Goal: Task Accomplishment & Management: Use online tool/utility

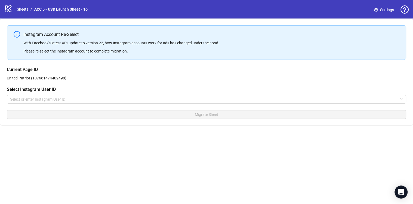
click at [23, 5] on div "logo/logo-mobile Sheets / ACC 5 - USD Launch Sheet - 16" at bounding box center [46, 9] width 85 height 10
click at [23, 9] on link "Sheets" at bounding box center [23, 9] width 14 height 6
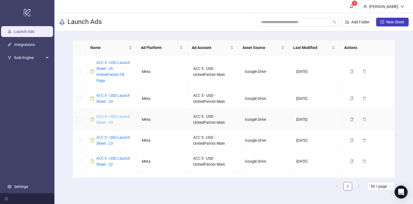
click at [120, 114] on link "ACC 5 - USD Launch Sheet - 25" at bounding box center [113, 119] width 34 height 10
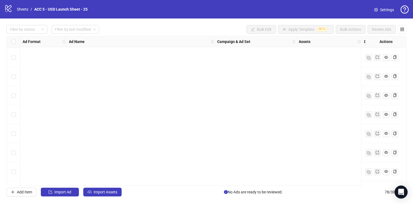
scroll to position [1348, 0]
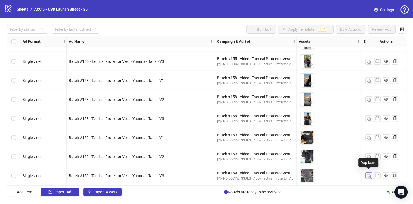
click at [367, 174] on img "button" at bounding box center [369, 176] width 4 height 4
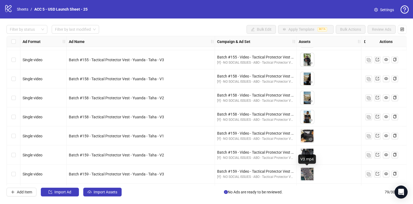
scroll to position [1367, 0]
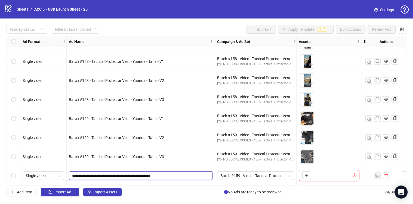
click at [167, 173] on input "**********" at bounding box center [140, 176] width 136 height 6
click at [177, 173] on input "**********" at bounding box center [140, 176] width 136 height 6
paste input "**********"
drag, startPoint x: 191, startPoint y: 173, endPoint x: 217, endPoint y: 176, distance: 25.7
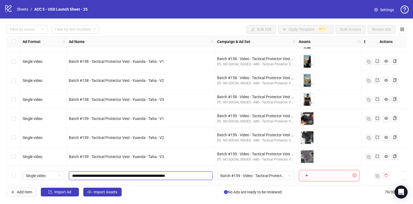
type input "**********"
click at [169, 173] on input "**********" at bounding box center [140, 176] width 136 height 6
paste input "**********"
click at [91, 173] on input "**********" at bounding box center [140, 176] width 136 height 6
drag, startPoint x: 151, startPoint y: 173, endPoint x: 213, endPoint y: 179, distance: 61.4
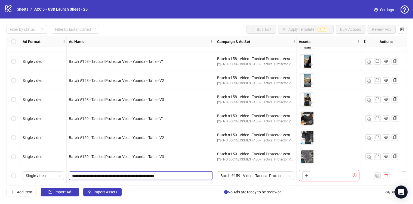
click at [213, 179] on div "**********" at bounding box center [141, 175] width 148 height 19
type input "**********"
click at [244, 175] on span "Batch #159 - Video - Tactical Protector Vest - Yuanda - Taha - September 8" at bounding box center [255, 176] width 70 height 8
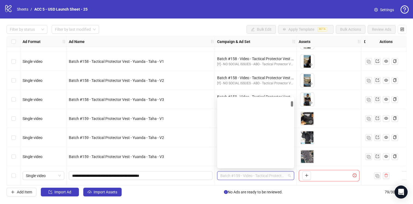
scroll to position [368, 0]
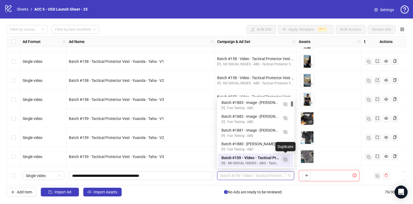
click at [286, 159] on img "button" at bounding box center [285, 159] width 4 height 4
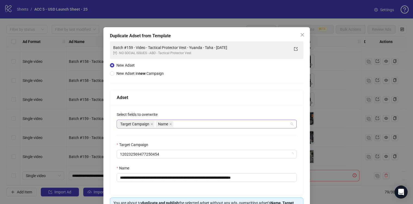
click at [184, 120] on div "Target Campaign Name" at bounding box center [204, 124] width 172 height 8
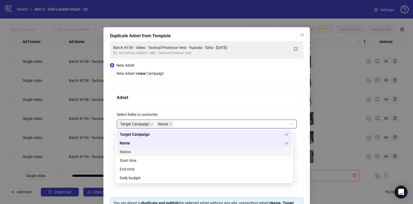
click at [142, 151] on div "Status" at bounding box center [204, 152] width 169 height 6
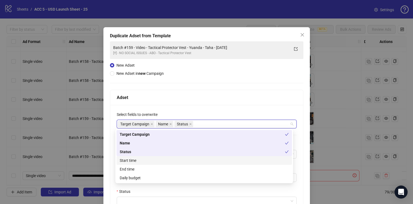
click at [140, 158] on div "Start time" at bounding box center [204, 160] width 169 height 6
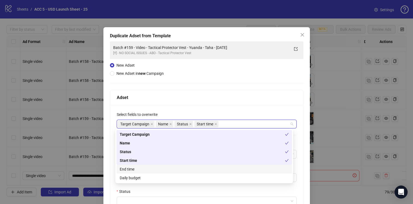
click at [142, 168] on div "End time" at bounding box center [204, 169] width 169 height 6
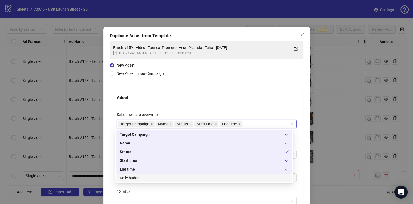
click at [139, 178] on div "Daily budget" at bounding box center [204, 178] width 169 height 6
click at [150, 190] on div "Status" at bounding box center [207, 192] width 180 height 8
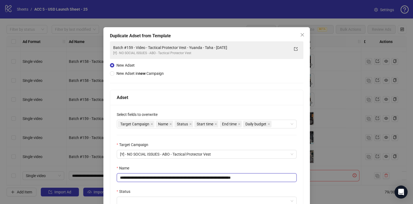
click at [150, 179] on input "**********" at bounding box center [207, 177] width 180 height 9
paste input "text"
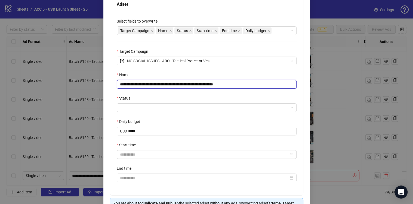
scroll to position [105, 0]
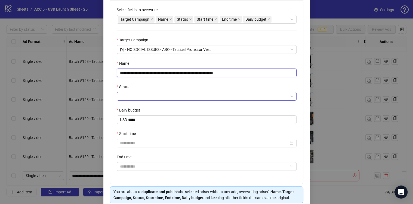
type input "**********"
click at [135, 95] on input "Status" at bounding box center [204, 96] width 168 height 8
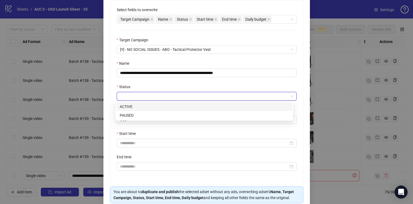
click at [135, 108] on div "ACTIVE" at bounding box center [204, 107] width 169 height 6
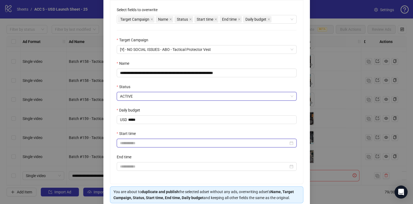
click at [138, 141] on input "Start time" at bounding box center [204, 143] width 168 height 6
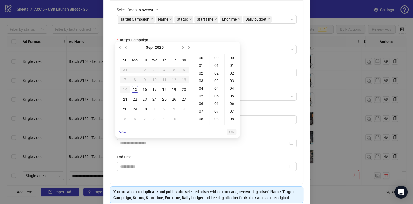
click at [137, 88] on div "15" at bounding box center [135, 89] width 7 height 7
click at [201, 70] on div "02" at bounding box center [201, 73] width 13 height 8
type input "**********"
click at [232, 132] on span "OK" at bounding box center [231, 132] width 5 height 4
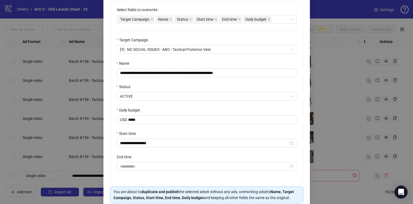
scroll to position [127, 0]
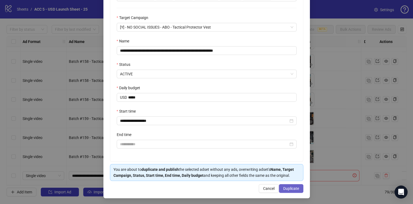
click at [286, 188] on span "Duplicate" at bounding box center [291, 188] width 16 height 4
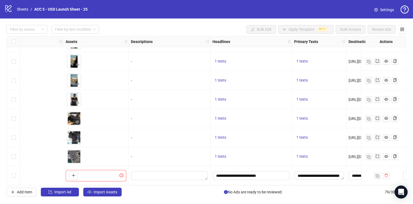
scroll to position [1367, 375]
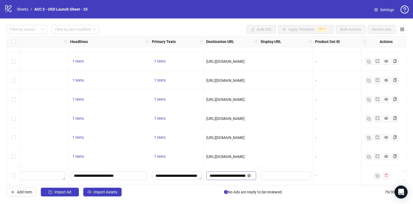
click at [250, 174] on icon "close-circle" at bounding box center [248, 175] width 3 height 3
click at [281, 143] on div at bounding box center [285, 137] width 54 height 19
click at [226, 175] on input "text" at bounding box center [225, 176] width 32 height 6
paste input "**********"
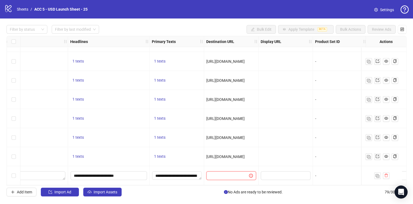
type input "**********"
click at [291, 143] on div at bounding box center [285, 137] width 54 height 19
click at [377, 174] on img "button" at bounding box center [377, 176] width 4 height 4
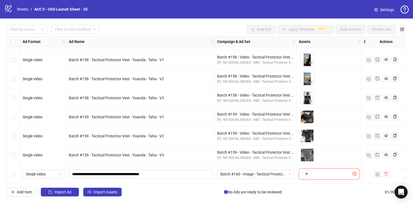
scroll to position [1405, 0]
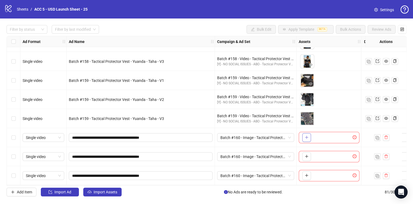
click at [304, 133] on button "button" at bounding box center [306, 137] width 9 height 9
click at [302, 156] on button "button" at bounding box center [306, 156] width 9 height 9
click at [299, 175] on div "To pick up a draggable item, press the space bar. While dragging, use the arrow…" at bounding box center [329, 175] width 61 height 11
click at [303, 173] on button "button" at bounding box center [306, 175] width 9 height 9
click at [48, 135] on span "Single video" at bounding box center [43, 138] width 35 height 8
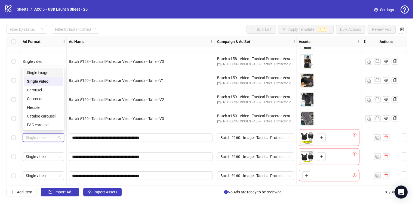
click at [48, 75] on div "Single image" at bounding box center [43, 73] width 33 height 6
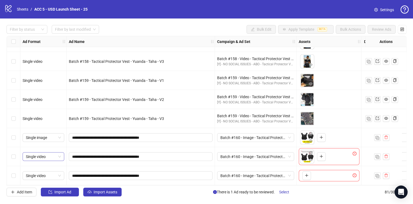
click at [44, 153] on span "Single video" at bounding box center [43, 157] width 35 height 8
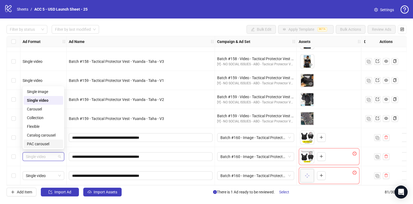
click at [48, 89] on div "Single image" at bounding box center [43, 92] width 33 height 6
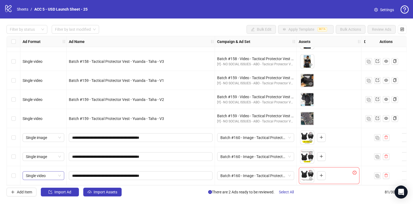
click at [39, 176] on span "Single video" at bounding box center [43, 176] width 35 height 8
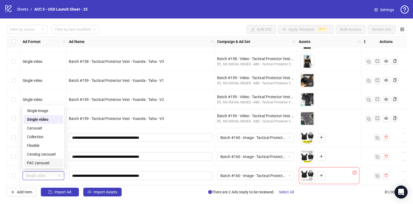
click at [50, 109] on div "Single image" at bounding box center [43, 111] width 33 height 6
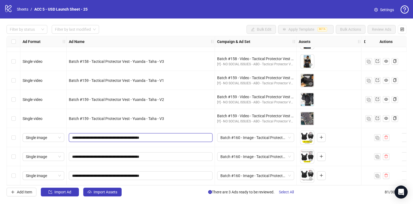
click at [163, 135] on input "**********" at bounding box center [140, 138] width 136 height 6
type input "**********"
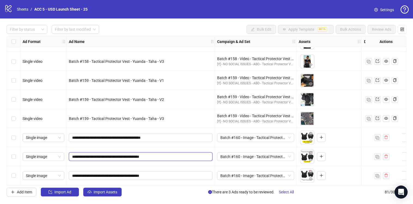
click at [161, 155] on input "**********" at bounding box center [140, 157] width 136 height 6
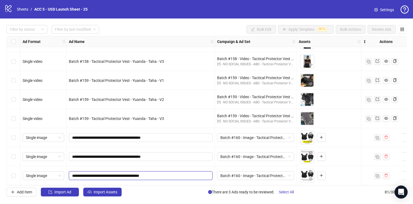
click at [164, 173] on input "**********" at bounding box center [140, 176] width 136 height 6
click at [178, 166] on div "**********" at bounding box center [141, 175] width 148 height 19
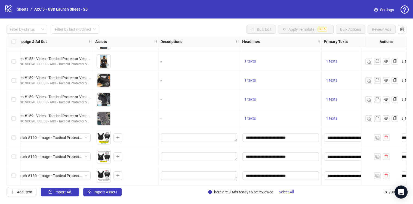
scroll to position [1405, 336]
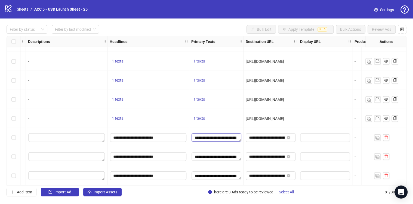
click at [227, 135] on textarea "**********" at bounding box center [215, 137] width 49 height 9
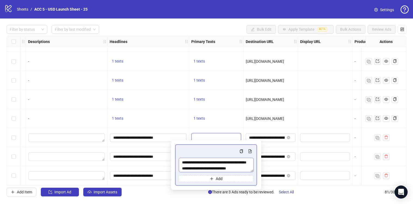
scroll to position [48, 0]
click at [228, 102] on div "1 texts" at bounding box center [216, 99] width 54 height 19
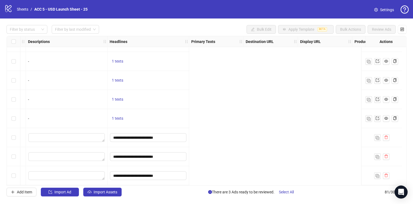
scroll to position [1405, 0]
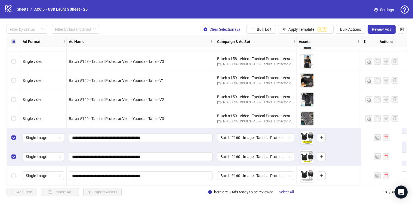
click at [15, 172] on div "Select row 81" at bounding box center [14, 175] width 14 height 19
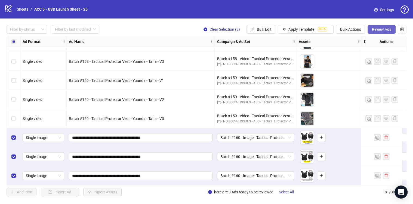
click at [377, 27] on span "Review Ads" at bounding box center [381, 29] width 19 height 4
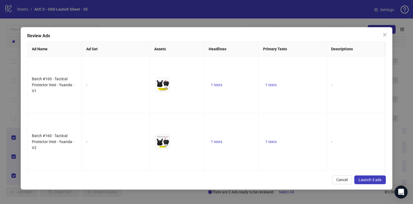
click at [361, 183] on button "Launch 3 ads" at bounding box center [370, 179] width 32 height 9
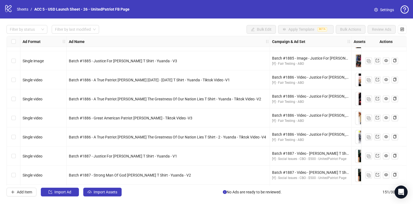
scroll to position [966, 95]
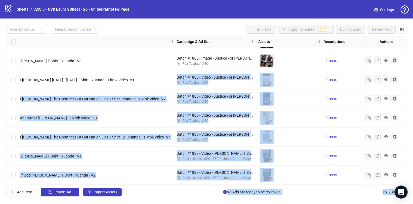
drag, startPoint x: 290, startPoint y: 72, endPoint x: 228, endPoint y: 72, distance: 61.2
click at [228, 72] on body "logo/logo-mobile Sheets / ACC 5 - USD Launch Sheet - 26 - UnitedPatriot FB Page…" at bounding box center [206, 102] width 413 height 204
click at [298, 101] on div "To pick up a draggable item, press the space bar. While dragging, use the arrow…" at bounding box center [288, 99] width 61 height 17
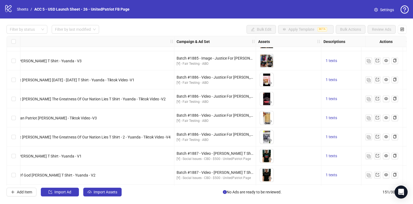
scroll to position [966, 62]
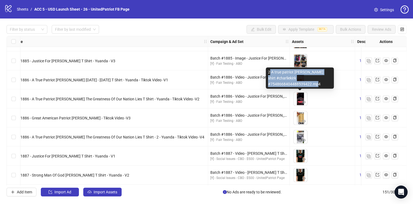
drag, startPoint x: 320, startPoint y: 83, endPoint x: 269, endPoint y: 73, distance: 52.1
click at [269, 73] on div "2-A true patriot [PERSON_NAME] shirt #charliekirk #7548668404488539422.mp4" at bounding box center [300, 77] width 68 height 21
drag, startPoint x: 268, startPoint y: 73, endPoint x: 325, endPoint y: 83, distance: 58.0
click at [325, 83] on div "2-A true patriot [PERSON_NAME] shirt #charliekirk #7548668404488539422.mp4" at bounding box center [300, 77] width 68 height 21
copy div "2-A true patriot [PERSON_NAME] shirt #charliekirk #7548668404488539422.mp4"
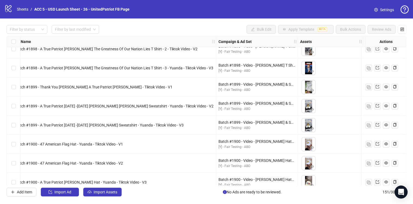
scroll to position [1778, 192]
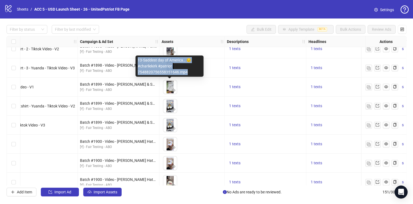
drag, startPoint x: 191, startPoint y: 72, endPoint x: 138, endPoint y: 61, distance: 54.6
click at [138, 61] on div "13-Saddest day of America… 😔 #charliekirk #patriot 7548820756558351646.mp4" at bounding box center [169, 65] width 68 height 21
copy div "13-Saddest day of America… 😔 #charliekirk #patriot 7548820756558351646.mp4"
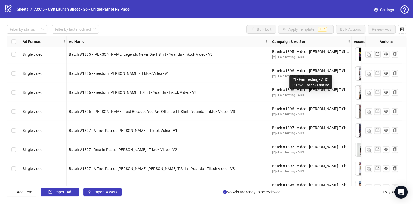
scroll to position [1620, 106]
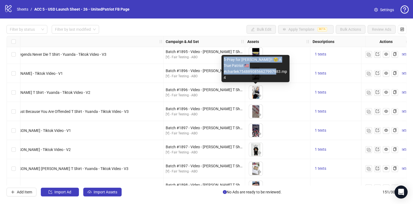
drag, startPoint x: 229, startPoint y: 79, endPoint x: 224, endPoint y: 59, distance: 20.9
click at [224, 59] on div "5-Pray for [PERSON_NAME]!! 🥹 A True Patriot 🇺🇸 #charliek7548890856627997983.mp4" at bounding box center [255, 68] width 68 height 27
copy div "5-Pray for [PERSON_NAME]!! 🥹 A True Patriot 🇺🇸 #charliek7548890856627997983.mp4"
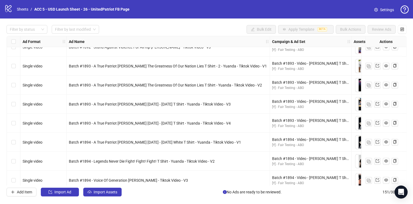
scroll to position [1437, 121]
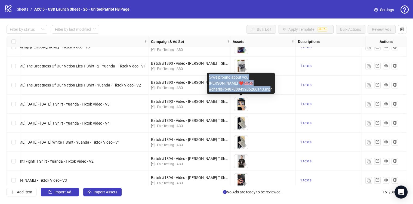
drag, startPoint x: 209, startPoint y: 77, endPoint x: 271, endPoint y: 88, distance: 62.4
click at [271, 88] on div "5-We pround about you [PERSON_NAME] ❤️🇺🇸🇺🇸 #charlie7548700843206266143.mp4" at bounding box center [241, 83] width 68 height 21
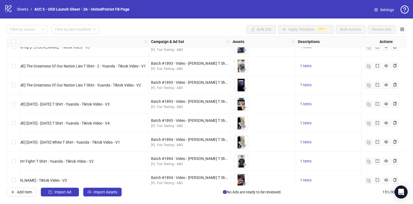
copy div "5-We pround about you [PERSON_NAME] ❤️🇺🇸🇺🇸 #charlie7548700843206266143.mp4"
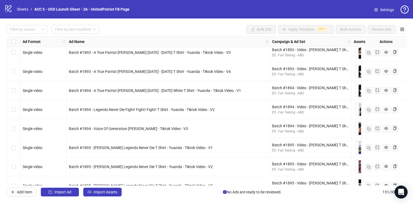
scroll to position [1490, 103]
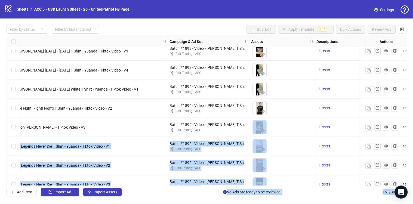
drag, startPoint x: 279, startPoint y: 112, endPoint x: 252, endPoint y: 119, distance: 27.9
click at [252, 119] on body "logo/logo-mobile Sheets / ACC 5 - USD Launch Sheet - 26 - UnitedPatriot FB Page…" at bounding box center [206, 102] width 413 height 204
click at [293, 126] on div "To pick up a draggable item, press the space bar. While dragging, use the arrow…" at bounding box center [281, 127] width 61 height 17
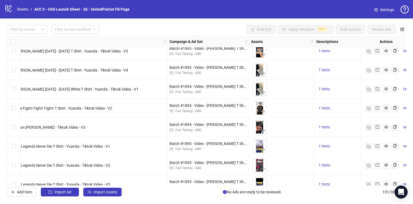
scroll to position [1490, 62]
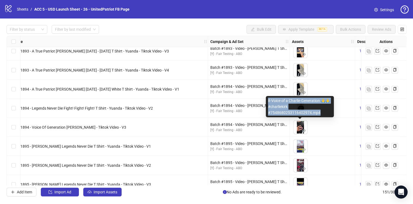
drag, startPoint x: 320, startPoint y: 112, endPoint x: 267, endPoint y: 101, distance: 54.2
click at [267, 101] on div "8-Voice of a Charlie Generation 🙏🙏 #charliekirk #7548680253116402974.mp4" at bounding box center [300, 106] width 68 height 21
copy div "8-Voice of a Charlie Generation 🙏🙏 #charliekirk #7548680253116402974.mp4"
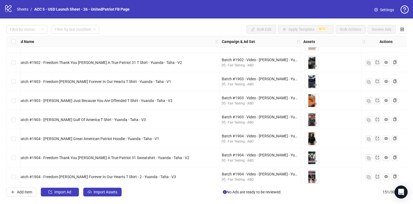
scroll to position [2013, 46]
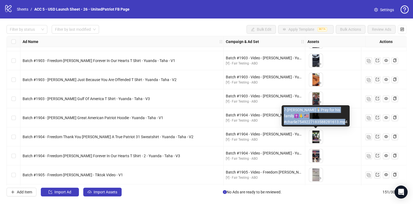
drag, startPoint x: 347, startPoint y: 121, endPoint x: 283, endPoint y: 107, distance: 65.4
click at [283, 107] on div "7-[PERSON_NAME]🕯️Pray for his family✝️🙏 🇺🇸 #charlie7549227183588281613.mp4" at bounding box center [315, 115] width 68 height 21
copy div "7-[PERSON_NAME]🕯️Pray for his family✝️🙏 🇺🇸 #charlie7549227183588281613.mp4"
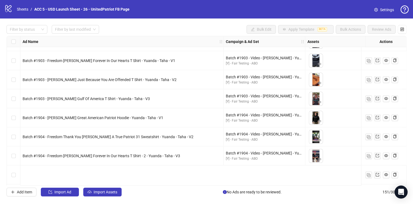
scroll to position [1967, 46]
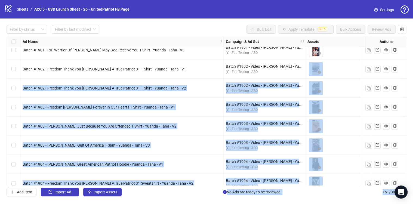
drag, startPoint x: 333, startPoint y: 73, endPoint x: 305, endPoint y: 76, distance: 29.0
click at [305, 76] on body "logo/logo-mobile Sheets / ACC 5 - USD Launch Sheet - 26 - UnitedPatriot FB Page…" at bounding box center [206, 102] width 413 height 204
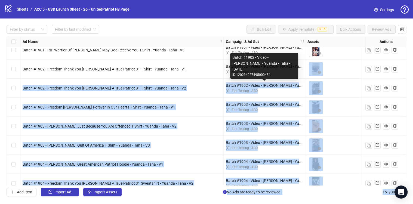
click at [226, 86] on div "Batch #1902 - Video - [PERSON_NAME] - Yuanda - Taha - [DATE]" at bounding box center [264, 85] width 77 height 6
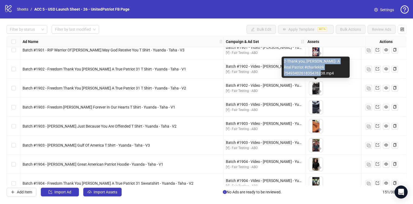
drag, startPoint x: 336, startPoint y: 73, endPoint x: 284, endPoint y: 61, distance: 52.8
click at [284, 61] on div "2-Thank you, [PERSON_NAME]- A Real Patriot #charliekirk 7549340261835476238.mp4" at bounding box center [315, 67] width 68 height 21
copy div "2-Thank you, [PERSON_NAME]- A Real Patriot #charliekirk 7549340261835476238.mp4"
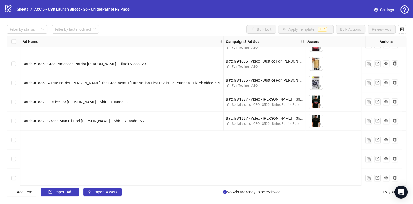
scroll to position [941, 46]
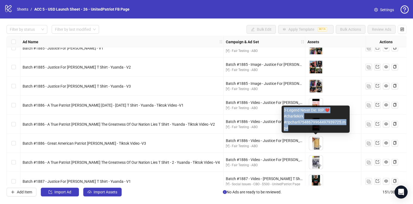
drag, startPoint x: 290, startPoint y: 128, endPoint x: 284, endPoint y: 112, distance: 16.3
click at [284, 112] on div "3-Legend Never Die. RIP ❤️ #charliekirk #ripcharli7548679964497939725.mp4" at bounding box center [315, 118] width 68 height 27
copy div "3-Legend Never Die. RIP ❤️ #charliekirk #ripcharli7548679964497939725.mp4"
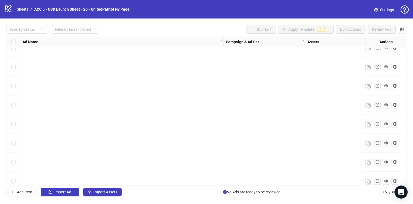
scroll to position [941, 597]
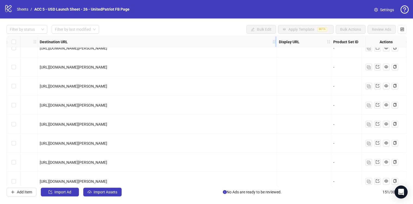
drag, startPoint x: 183, startPoint y: 39, endPoint x: 316, endPoint y: 41, distance: 133.8
click at [276, 40] on div "Resize Destination URL column" at bounding box center [275, 41] width 1 height 11
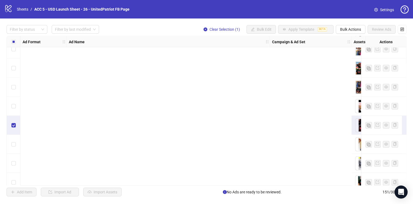
scroll to position [940, 582]
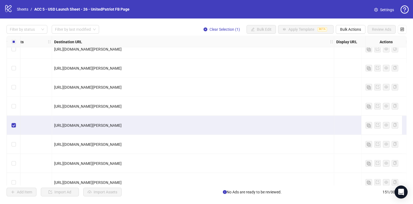
drag, startPoint x: 238, startPoint y: 124, endPoint x: 53, endPoint y: 126, distance: 184.6
click at [53, 126] on div "[URL][DOMAIN_NAME][PERSON_NAME]" at bounding box center [193, 125] width 282 height 19
copy span "[URL][DOMAIN_NAME][PERSON_NAME]"
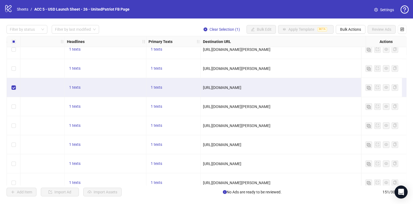
scroll to position [1777, 462]
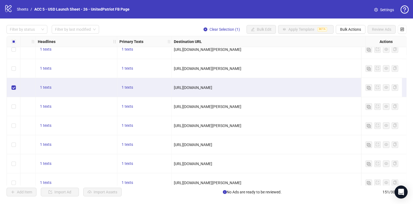
drag, startPoint x: 315, startPoint y: 85, endPoint x: 170, endPoint y: 87, distance: 144.9
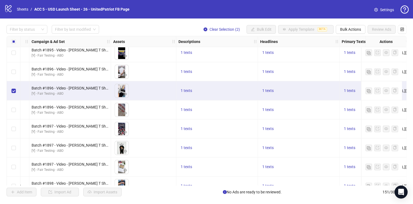
scroll to position [1622, 519]
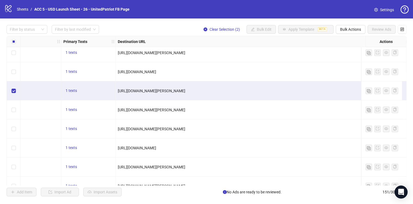
drag, startPoint x: 241, startPoint y: 91, endPoint x: 110, endPoint y: 89, distance: 130.3
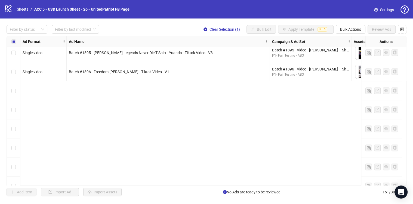
scroll to position [1434, 0]
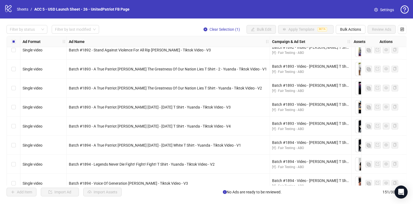
click at [10, 107] on div "Select row 79" at bounding box center [14, 107] width 14 height 19
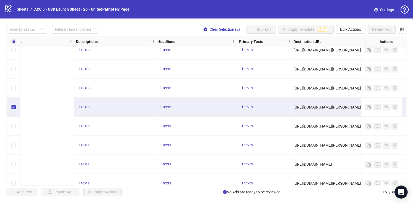
scroll to position [1434, 498]
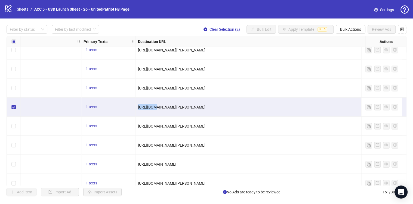
drag, startPoint x: 288, startPoint y: 104, endPoint x: 154, endPoint y: 105, distance: 134.6
click at [154, 105] on div "[URL][DOMAIN_NAME][PERSON_NAME]" at bounding box center [276, 107] width 277 height 6
click at [177, 110] on div "[URL][DOMAIN_NAME][PERSON_NAME]" at bounding box center [277, 107] width 282 height 19
drag, startPoint x: 138, startPoint y: 106, endPoint x: 286, endPoint y: 105, distance: 148.5
click at [284, 104] on div "[URL][DOMAIN_NAME][PERSON_NAME]" at bounding box center [276, 107] width 277 height 6
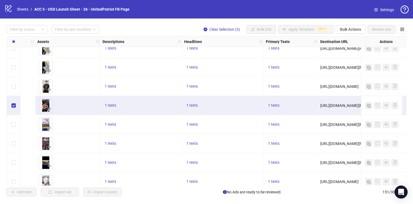
scroll to position [1512, 504]
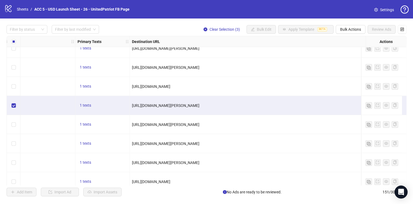
drag, startPoint x: 283, startPoint y: 104, endPoint x: 129, endPoint y: 106, distance: 153.1
click at [130, 106] on div "[URL][DOMAIN_NAME][PERSON_NAME]" at bounding box center [271, 105] width 282 height 19
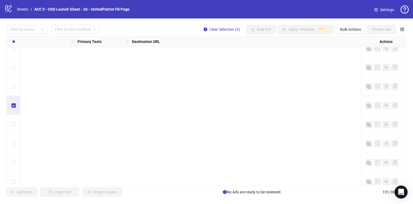
scroll to position [1512, 0]
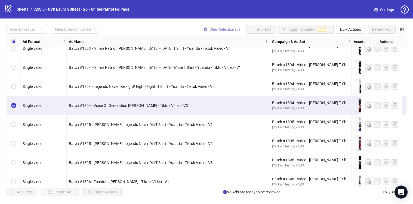
click at [210, 29] on span "Clear Selection (3)" at bounding box center [224, 29] width 30 height 4
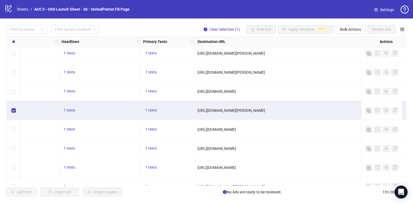
scroll to position [2059, 498]
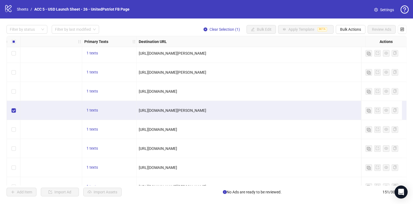
drag, startPoint x: 287, startPoint y: 109, endPoint x: 136, endPoint y: 110, distance: 150.9
click at [136, 110] on div "[URL][DOMAIN_NAME][PERSON_NAME]" at bounding box center [277, 110] width 282 height 19
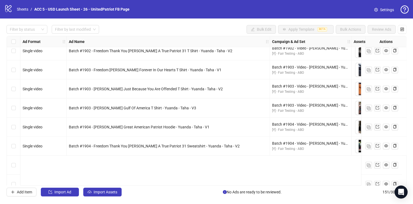
scroll to position [1938, 0]
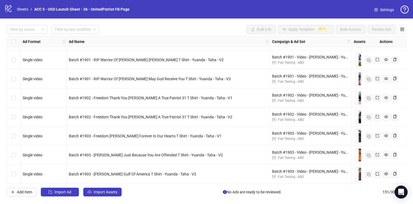
click at [11, 116] on div "Select row 106" at bounding box center [14, 116] width 14 height 19
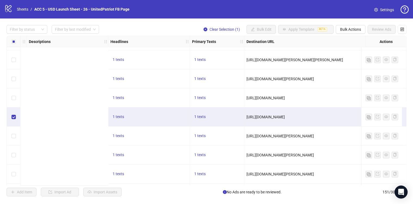
scroll to position [1938, 600]
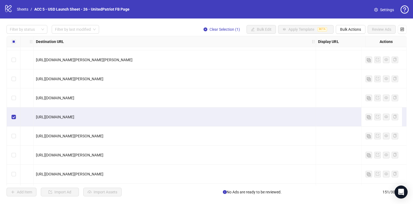
drag, startPoint x: 204, startPoint y: 116, endPoint x: 35, endPoint y: 119, distance: 169.4
click at [35, 119] on div "[URL][DOMAIN_NAME]" at bounding box center [175, 116] width 282 height 19
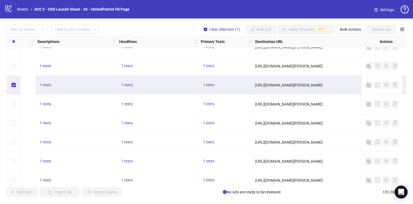
scroll to position [999, 570]
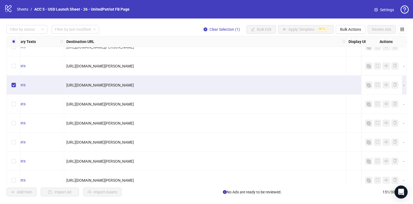
click at [218, 85] on div "[URL][DOMAIN_NAME][PERSON_NAME]" at bounding box center [204, 85] width 277 height 6
drag, startPoint x: 219, startPoint y: 83, endPoint x: 67, endPoint y: 85, distance: 152.0
click at [67, 85] on div "[URL][DOMAIN_NAME][PERSON_NAME]" at bounding box center [204, 85] width 277 height 6
click at [69, 84] on span "[URL][DOMAIN_NAME][PERSON_NAME]" at bounding box center [99, 85] width 67 height 4
drag, startPoint x: 66, startPoint y: 84, endPoint x: 216, endPoint y: 85, distance: 150.1
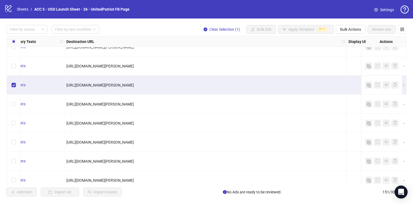
click at [216, 85] on div "[URL][DOMAIN_NAME][PERSON_NAME]" at bounding box center [204, 85] width 277 height 6
